Goal: Task Accomplishment & Management: Manage account settings

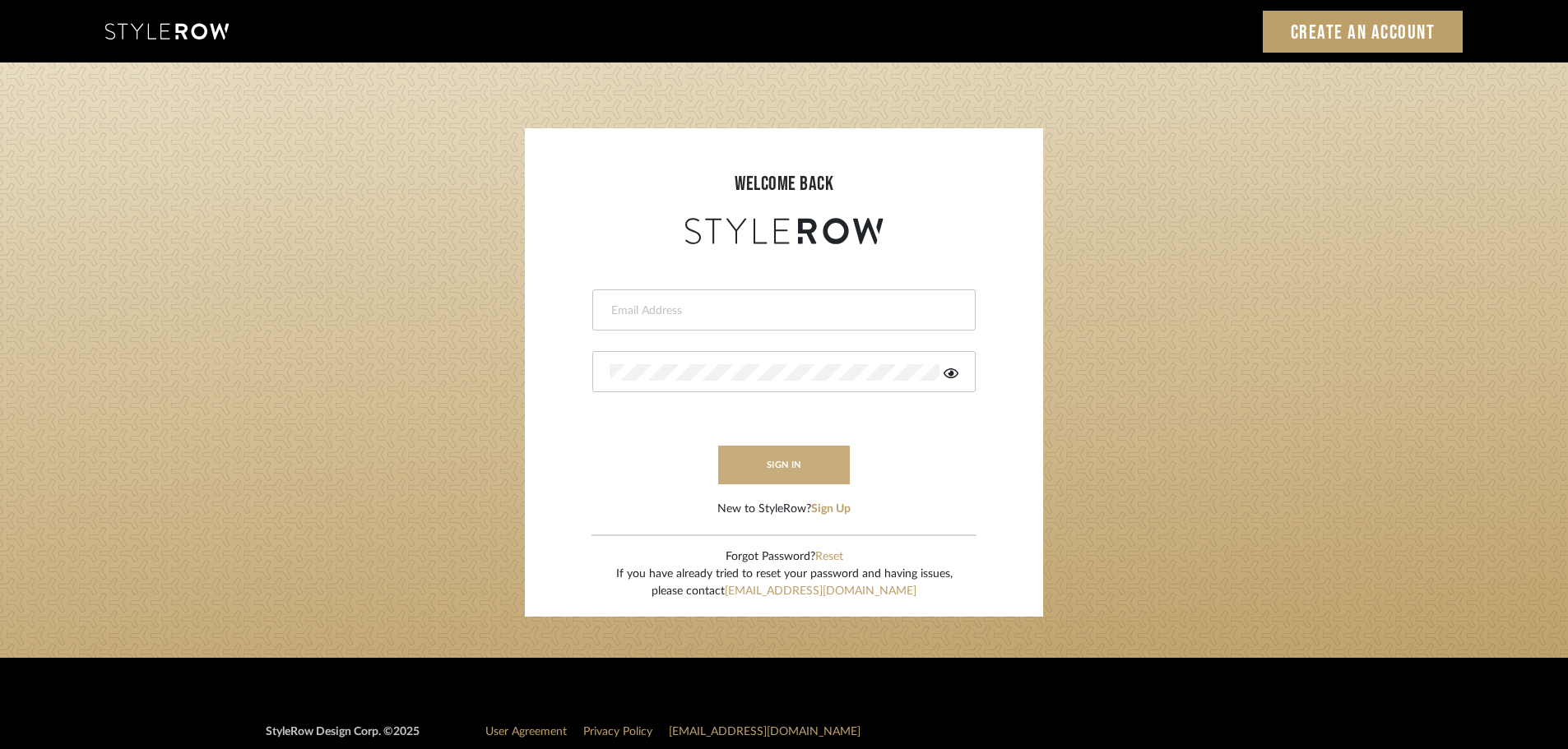
type input "[EMAIL_ADDRESS][DOMAIN_NAME]"
click at [755, 470] on button "sign in" at bounding box center [784, 465] width 132 height 39
